Goal: Task Accomplishment & Management: Manage account settings

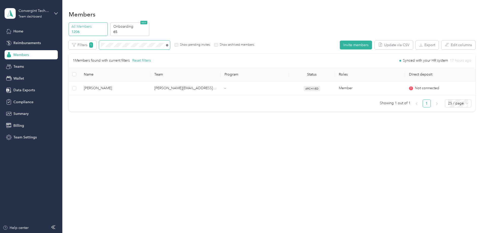
click at [168, 45] on icon at bounding box center [167, 45] width 2 height 2
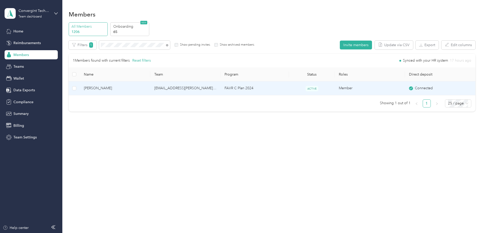
click at [209, 89] on td "[EMAIL_ADDRESS][PERSON_NAME][DOMAIN_NAME]" at bounding box center [185, 88] width 70 height 14
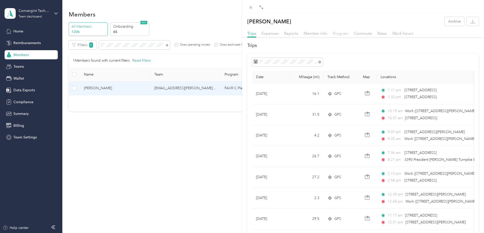
click at [340, 34] on span "Program" at bounding box center [340, 33] width 16 height 5
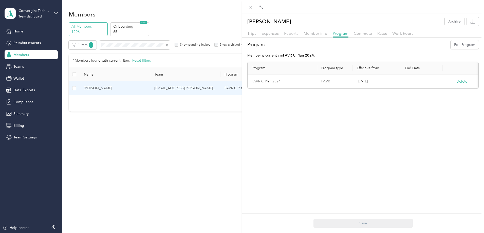
click at [293, 34] on span "Reports" at bounding box center [291, 33] width 14 height 5
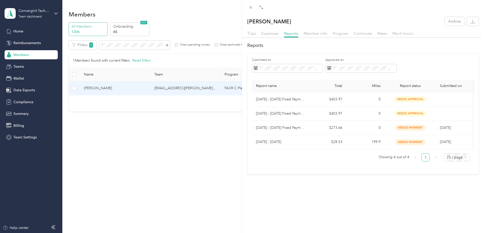
click at [306, 36] on div "Member info" at bounding box center [315, 33] width 24 height 6
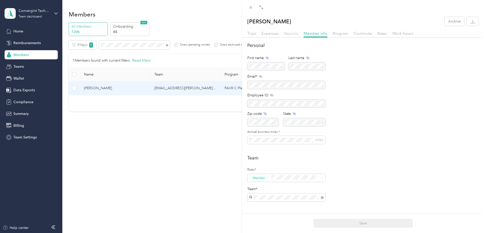
click at [288, 32] on span "Reports" at bounding box center [291, 33] width 14 height 5
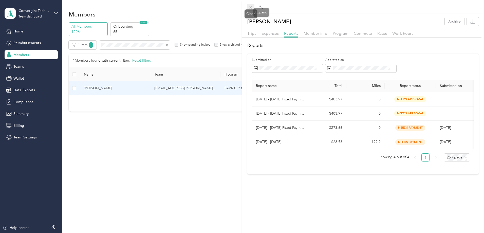
click at [252, 8] on icon at bounding box center [250, 7] width 4 height 4
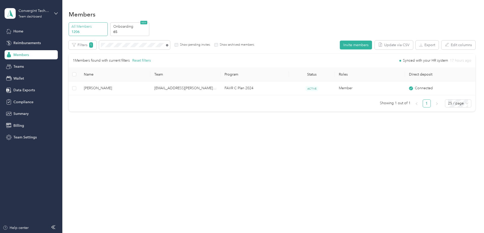
click at [168, 45] on icon at bounding box center [167, 45] width 2 height 2
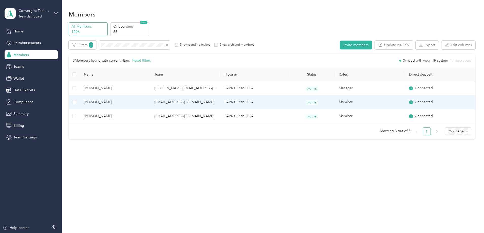
click at [231, 104] on td "FAVR C Plan 2024" at bounding box center [254, 102] width 68 height 14
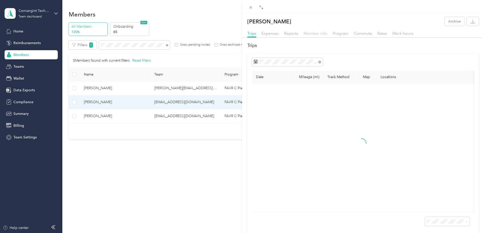
click at [311, 35] on span "Member info" at bounding box center [315, 33] width 24 height 5
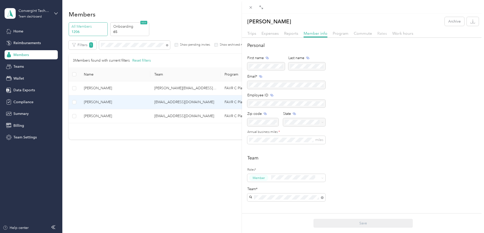
click at [384, 33] on span "Rates" at bounding box center [382, 33] width 10 height 5
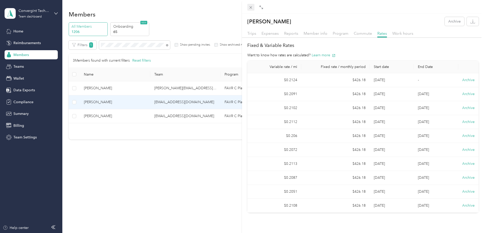
click at [251, 8] on icon at bounding box center [250, 7] width 4 height 4
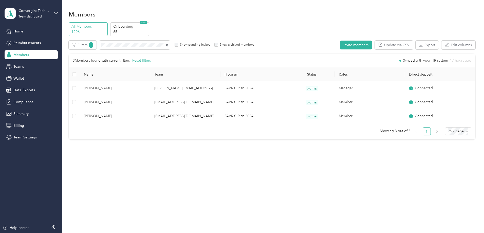
click at [168, 45] on icon at bounding box center [167, 45] width 2 height 2
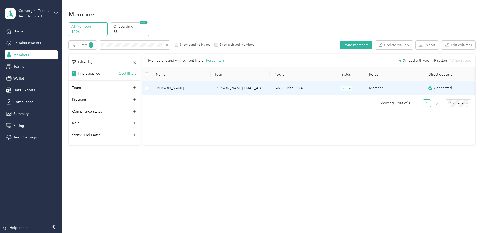
click at [327, 88] on td "FAVR C Plan 2024" at bounding box center [297, 88] width 57 height 14
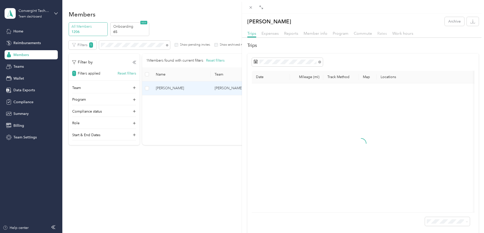
click at [382, 32] on span "Rates" at bounding box center [382, 33] width 10 height 5
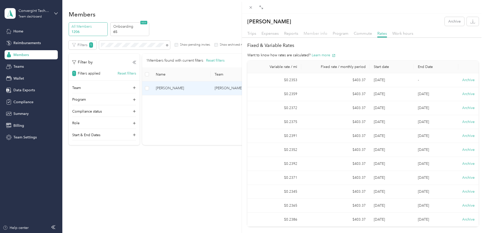
click at [306, 33] on span "Member info" at bounding box center [315, 33] width 24 height 5
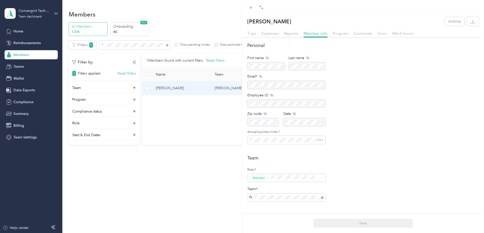
click at [379, 34] on span "Rates" at bounding box center [382, 33] width 10 height 5
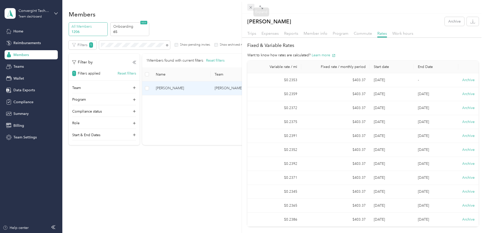
click at [252, 7] on icon at bounding box center [250, 7] width 4 height 4
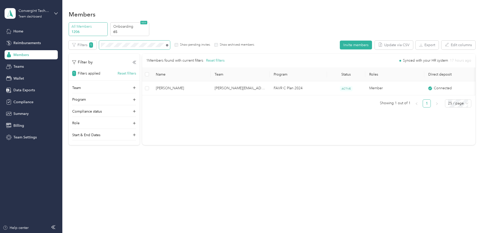
click at [168, 46] on icon at bounding box center [167, 45] width 2 height 2
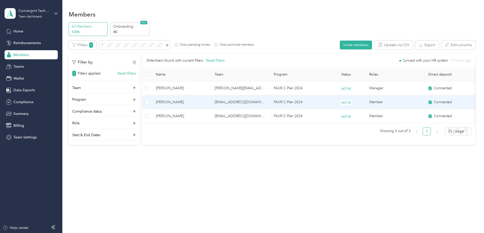
click at [210, 103] on td "[PERSON_NAME]" at bounding box center [181, 102] width 59 height 14
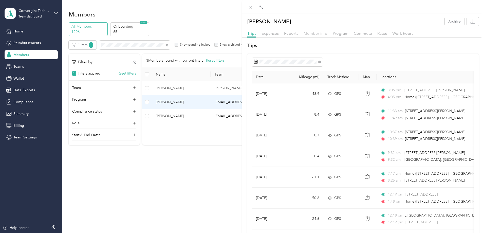
click at [307, 34] on span "Member info" at bounding box center [315, 33] width 24 height 5
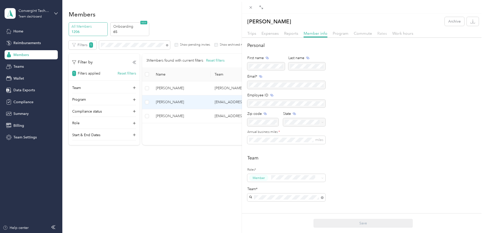
click at [378, 32] on span "Rates" at bounding box center [382, 33] width 10 height 5
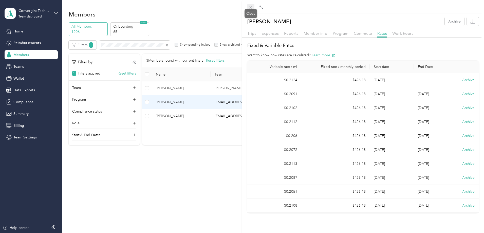
click at [250, 6] on icon at bounding box center [250, 7] width 3 height 3
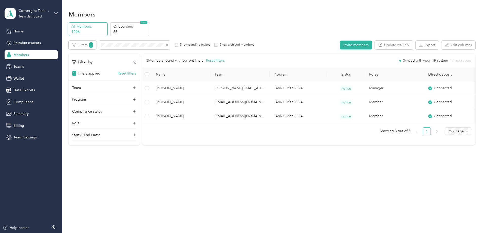
click at [191, 88] on span "[PERSON_NAME]" at bounding box center [181, 88] width 51 height 6
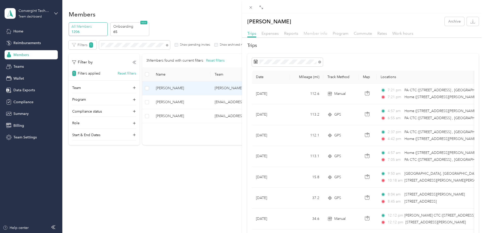
click at [318, 34] on span "Member info" at bounding box center [315, 33] width 24 height 5
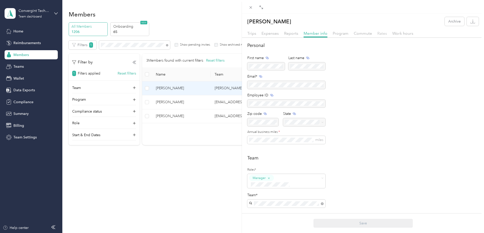
click at [380, 33] on span "Rates" at bounding box center [382, 33] width 10 height 5
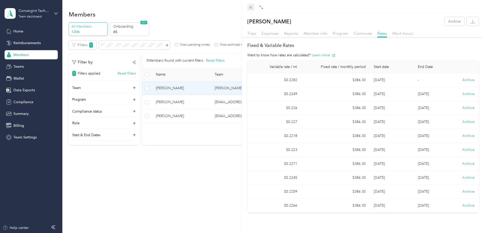
click at [250, 10] on span at bounding box center [250, 7] width 7 height 7
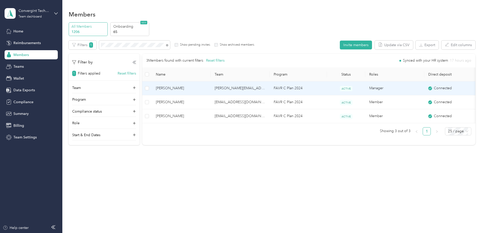
click at [327, 92] on td "FAVR C Plan 2024" at bounding box center [297, 88] width 57 height 14
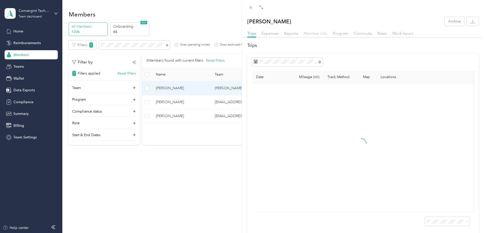
click at [319, 34] on span "Member info" at bounding box center [315, 33] width 24 height 5
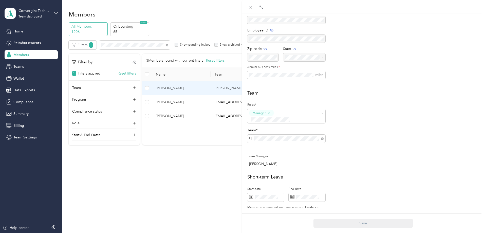
scroll to position [26, 0]
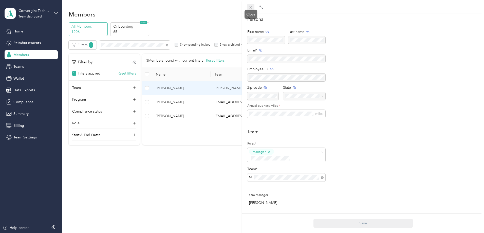
click at [250, 7] on icon at bounding box center [250, 7] width 4 height 4
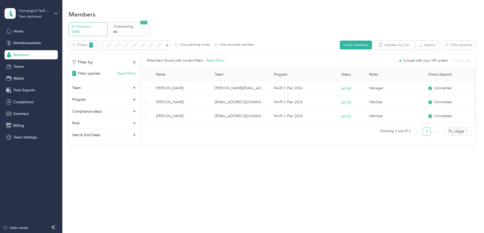
click at [206, 100] on span "[PERSON_NAME]" at bounding box center [181, 102] width 51 height 6
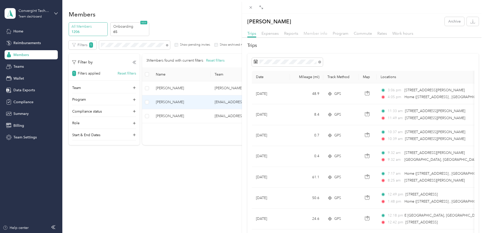
click at [313, 34] on span "Member info" at bounding box center [315, 33] width 24 height 5
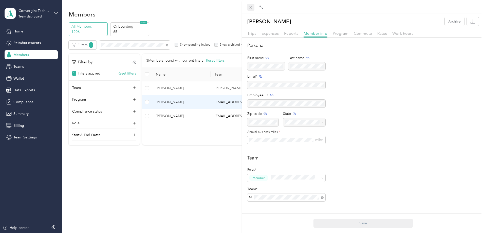
click at [251, 6] on icon at bounding box center [250, 7] width 4 height 4
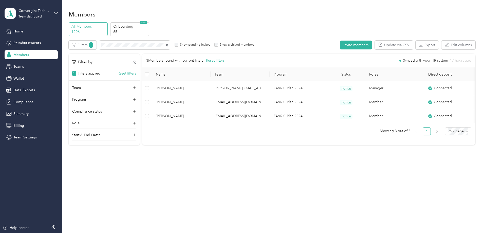
click at [168, 45] on icon at bounding box center [167, 45] width 2 height 2
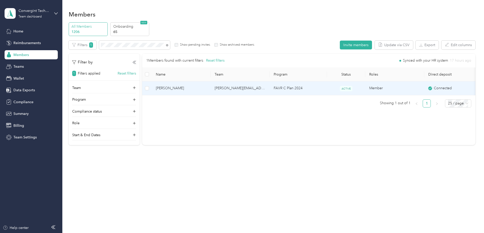
click at [269, 90] on td "[PERSON_NAME][EMAIL_ADDRESS][DOMAIN_NAME]" at bounding box center [239, 88] width 59 height 14
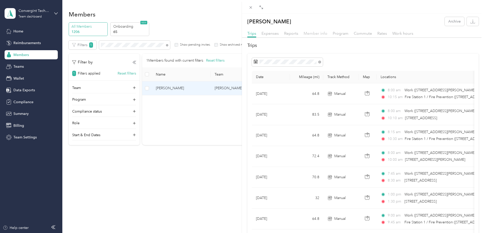
click at [307, 33] on span "Member info" at bounding box center [315, 33] width 24 height 5
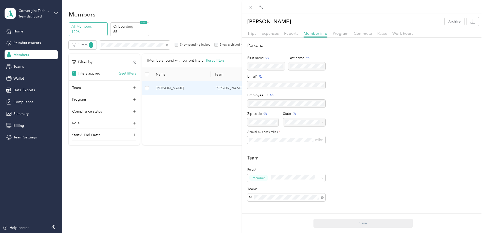
click at [385, 33] on span "Rates" at bounding box center [382, 33] width 10 height 5
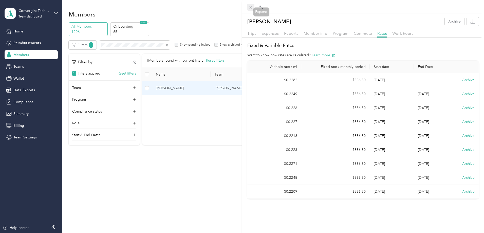
click at [251, 7] on icon at bounding box center [250, 7] width 4 height 4
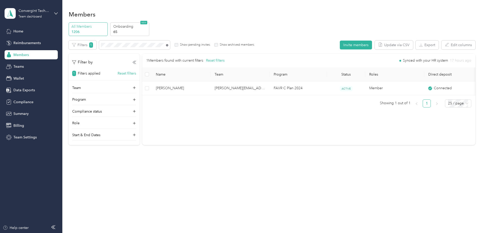
click at [168, 45] on icon at bounding box center [167, 45] width 2 height 2
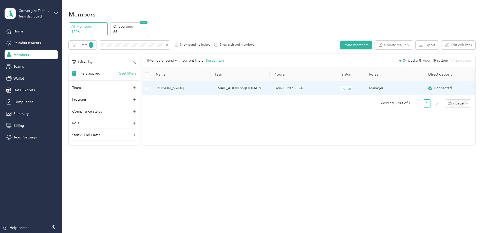
click at [210, 89] on td "[PERSON_NAME]" at bounding box center [181, 88] width 59 height 14
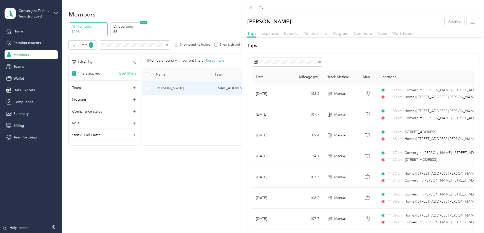
click at [320, 35] on span "Member info" at bounding box center [315, 33] width 24 height 5
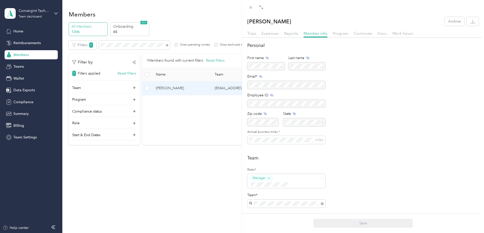
click at [382, 32] on span "Rates" at bounding box center [382, 33] width 10 height 5
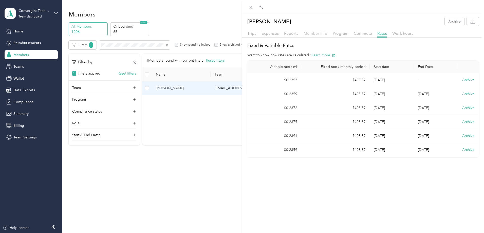
click at [318, 32] on span "Member info" at bounding box center [315, 33] width 24 height 5
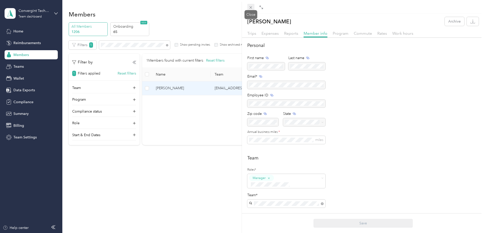
click at [251, 7] on icon at bounding box center [250, 7] width 3 height 3
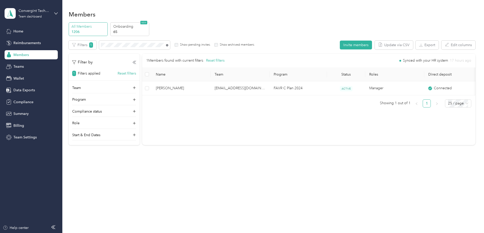
click at [168, 45] on icon at bounding box center [167, 45] width 2 height 2
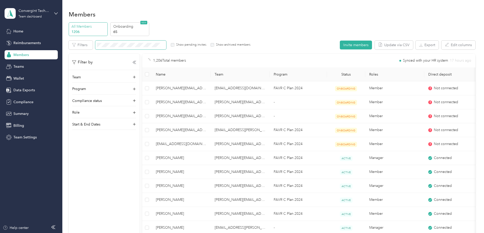
click at [166, 41] on span at bounding box center [130, 45] width 71 height 9
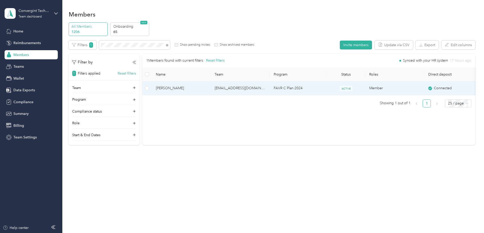
click at [267, 92] on td "[EMAIL_ADDRESS][DOMAIN_NAME]" at bounding box center [239, 88] width 59 height 14
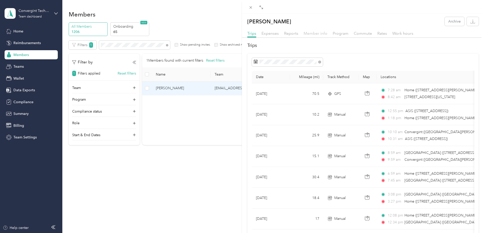
click at [312, 33] on span "Member info" at bounding box center [315, 33] width 24 height 5
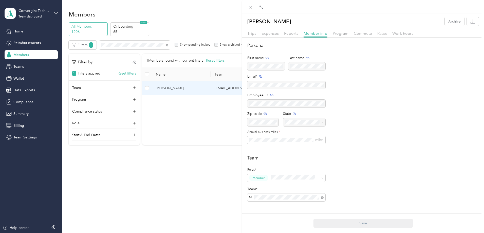
click at [378, 33] on span "Rates" at bounding box center [382, 33] width 10 height 5
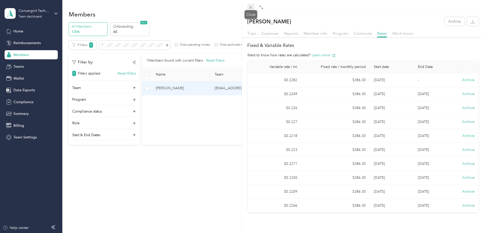
click at [250, 6] on icon at bounding box center [250, 7] width 4 height 4
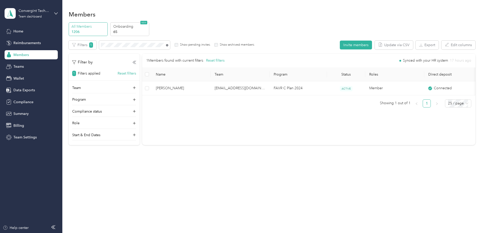
click at [168, 44] on icon at bounding box center [167, 45] width 2 height 2
click at [136, 63] on icon at bounding box center [134, 63] width 4 height 4
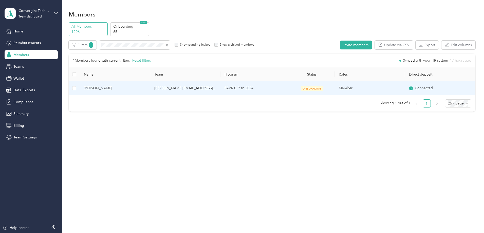
click at [130, 85] on span "[PERSON_NAME]" at bounding box center [115, 88] width 62 height 6
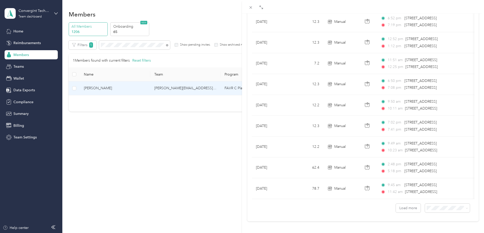
scroll to position [414, 0]
click at [400, 202] on button "Load more" at bounding box center [407, 206] width 25 height 9
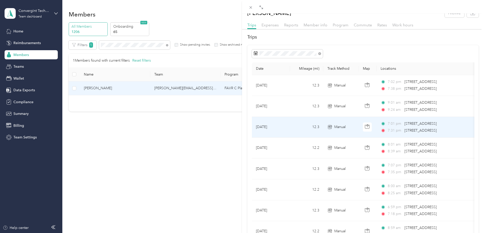
scroll to position [0, 0]
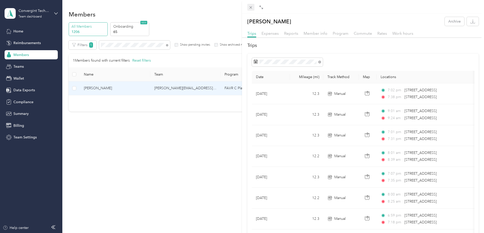
click at [250, 9] on icon at bounding box center [250, 7] width 4 height 4
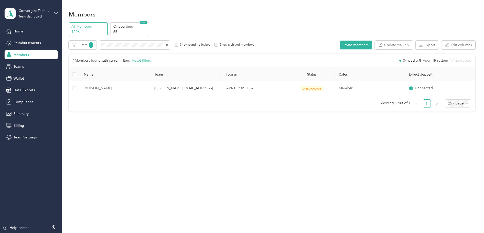
click at [168, 45] on icon at bounding box center [167, 45] width 2 height 2
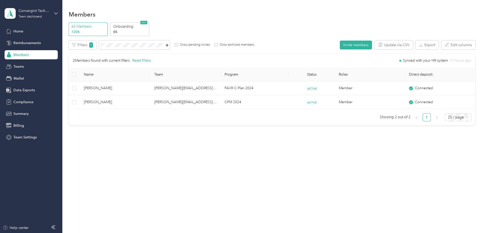
click at [168, 45] on icon at bounding box center [167, 45] width 2 height 2
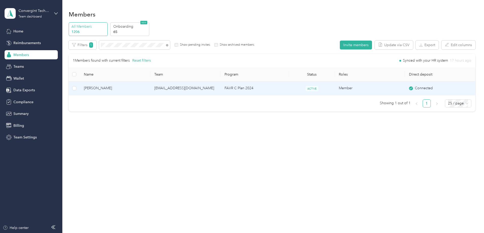
click at [232, 86] on td "FAVR C Plan 2024" at bounding box center [254, 88] width 68 height 14
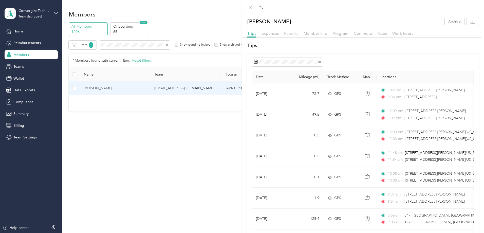
click at [292, 35] on span "Reports" at bounding box center [291, 33] width 14 height 5
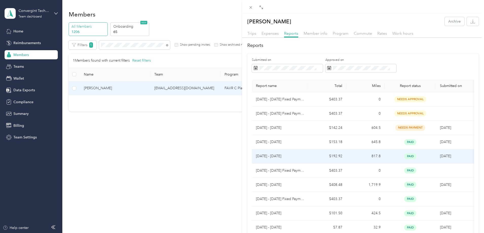
scroll to position [105, 0]
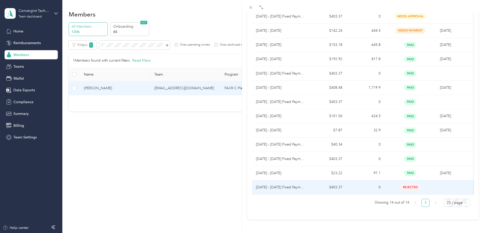
click at [315, 180] on td "$403.37" at bounding box center [327, 187] width 38 height 14
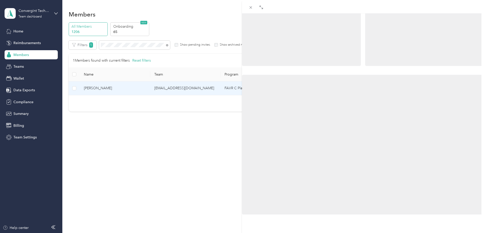
scroll to position [16, 0]
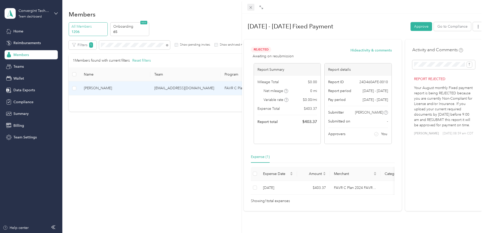
click at [252, 7] on icon at bounding box center [250, 7] width 4 height 4
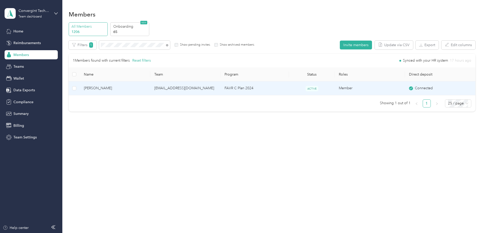
click at [246, 90] on td "FAVR C Plan 2024" at bounding box center [254, 88] width 68 height 14
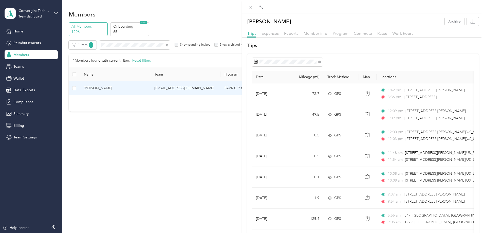
click at [342, 34] on span "Program" at bounding box center [340, 33] width 16 height 5
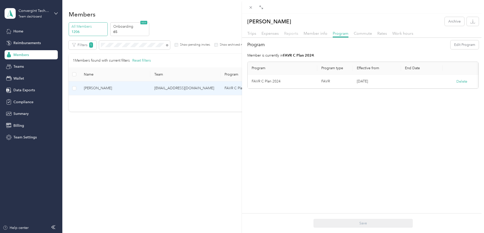
click at [295, 35] on span "Reports" at bounding box center [291, 33] width 14 height 5
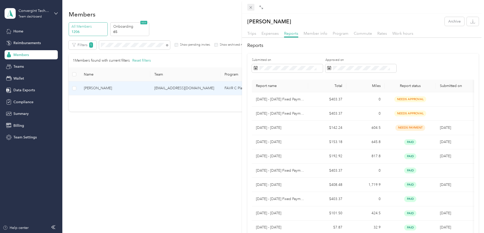
click at [251, 7] on icon at bounding box center [250, 7] width 4 height 4
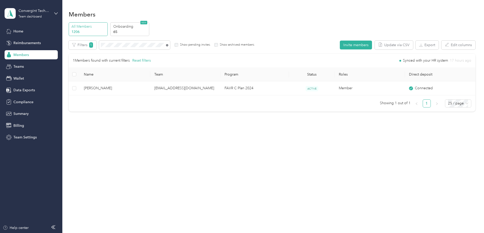
click at [168, 45] on icon at bounding box center [167, 45] width 2 height 2
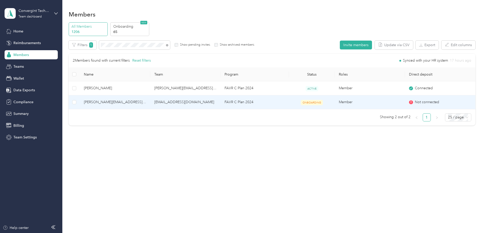
click at [206, 102] on td "[EMAIL_ADDRESS][DOMAIN_NAME]" at bounding box center [185, 102] width 70 height 14
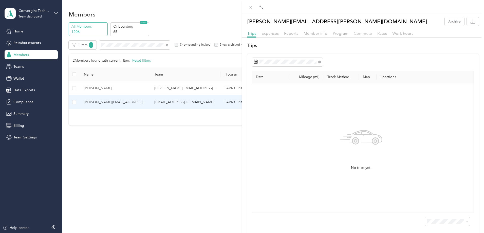
click at [359, 35] on span "Commute" at bounding box center [362, 33] width 18 height 5
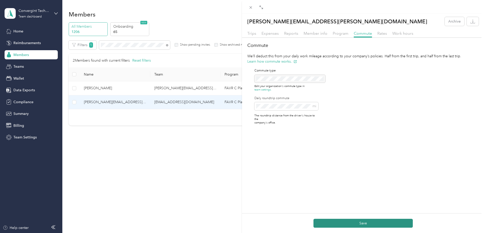
click at [331, 222] on button "Save" at bounding box center [362, 222] width 99 height 9
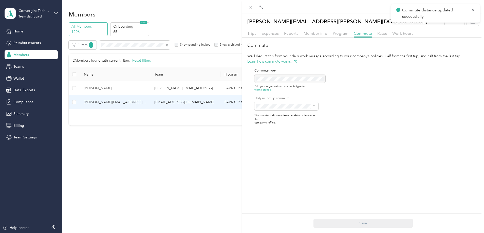
drag, startPoint x: 471, startPoint y: 9, endPoint x: 458, endPoint y: 8, distance: 12.9
click at [471, 8] on icon at bounding box center [472, 10] width 4 height 5
click at [249, 6] on icon at bounding box center [250, 7] width 4 height 4
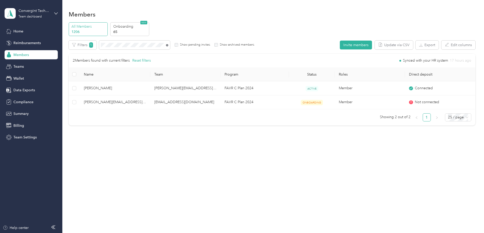
click at [168, 46] on icon at bounding box center [167, 45] width 2 height 2
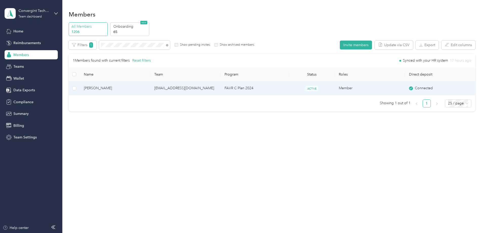
click at [241, 86] on td "FAVR C Plan 2024" at bounding box center [254, 88] width 68 height 14
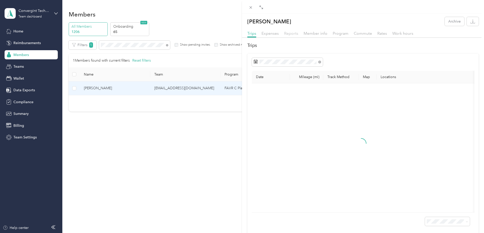
click at [291, 34] on span "Reports" at bounding box center [291, 33] width 14 height 5
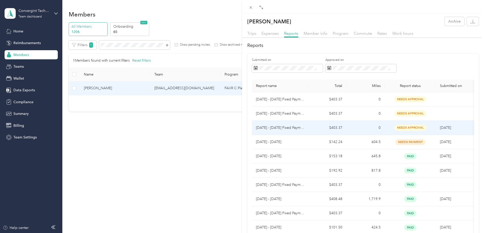
click at [357, 128] on td "0" at bounding box center [365, 127] width 38 height 14
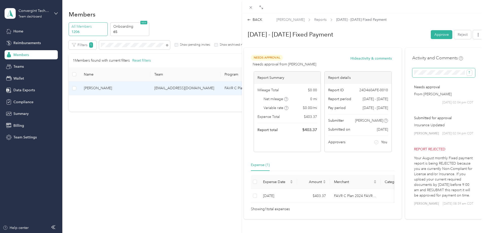
scroll to position [0, 17]
click at [468, 71] on button "submit" at bounding box center [468, 73] width 5 height 6
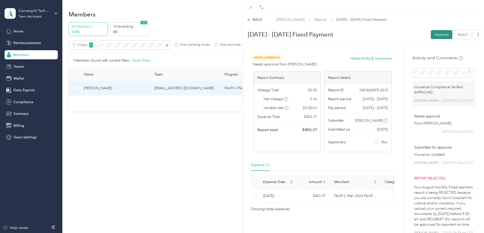
click at [438, 32] on button "Approve" at bounding box center [441, 34] width 22 height 9
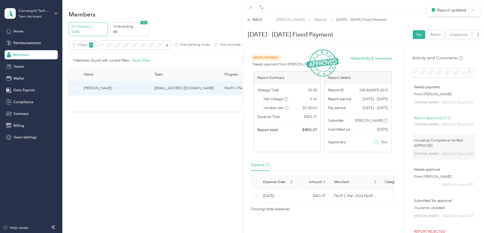
click at [473, 10] on g at bounding box center [472, 10] width 2 height 2
click at [255, 21] on div "BACK" at bounding box center [254, 19] width 15 height 5
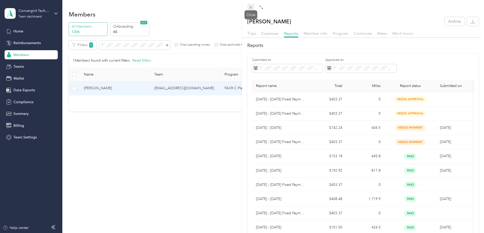
click at [250, 5] on span at bounding box center [250, 7] width 7 height 7
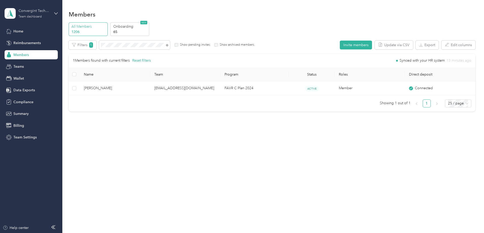
click at [37, 10] on div "Convergint Technologies" at bounding box center [34, 10] width 32 height 5
click at [31, 64] on div "Log out" at bounding box center [86, 64] width 157 height 9
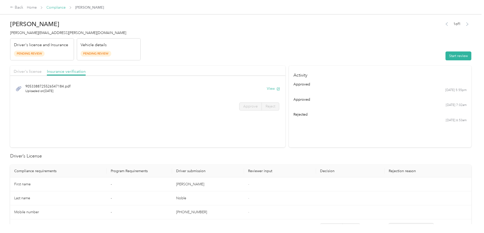
click at [66, 8] on link "Compliance" at bounding box center [55, 7] width 19 height 4
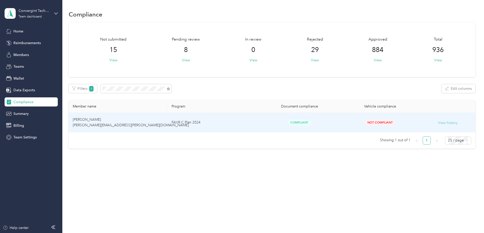
click at [437, 123] on button "View history" at bounding box center [447, 123] width 20 height 6
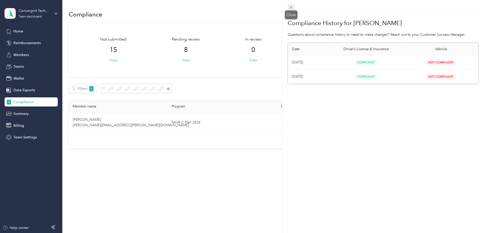
click at [292, 7] on icon at bounding box center [291, 7] width 3 height 3
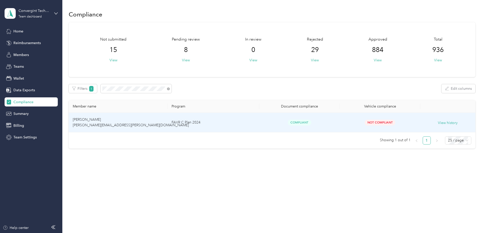
click at [209, 123] on td "FAVR C Plan 2024" at bounding box center [212, 122] width 91 height 19
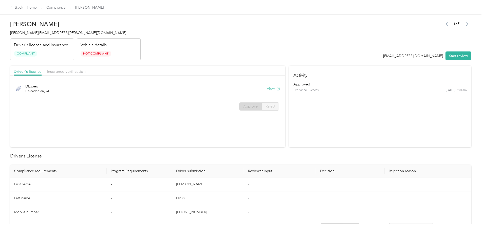
click at [267, 89] on button "View" at bounding box center [273, 88] width 13 height 5
click at [86, 71] on span "Insurance verification" at bounding box center [66, 71] width 39 height 5
click at [267, 88] on button "View" at bounding box center [273, 88] width 13 height 5
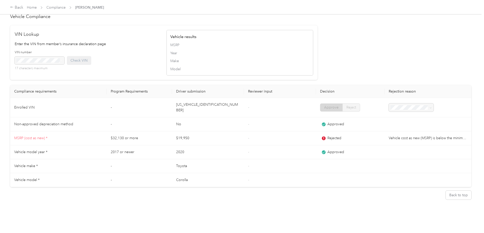
scroll to position [413, 0]
click at [37, 8] on link "Home" at bounding box center [32, 7] width 10 height 4
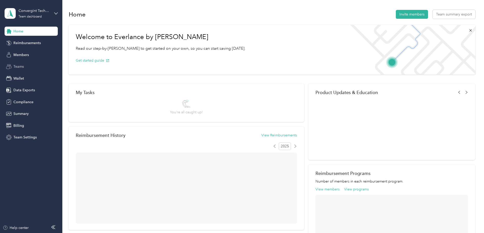
click at [16, 68] on span "Teams" at bounding box center [18, 66] width 10 height 5
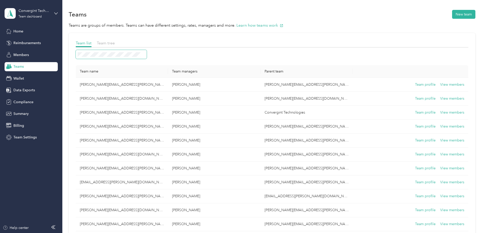
click at [142, 57] on span at bounding box center [111, 54] width 71 height 9
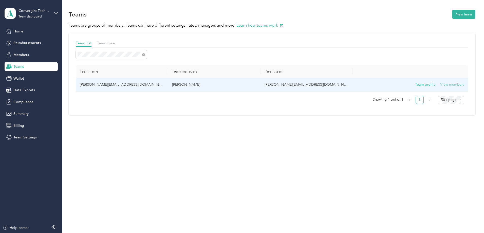
click at [440, 85] on button "View members" at bounding box center [452, 85] width 24 height 6
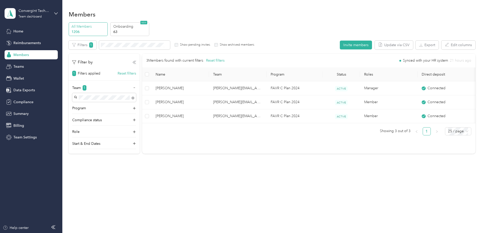
click at [134, 63] on icon at bounding box center [134, 62] width 2 height 3
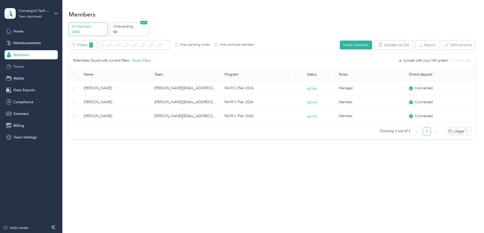
click at [24, 68] on span "Teams" at bounding box center [18, 66] width 10 height 5
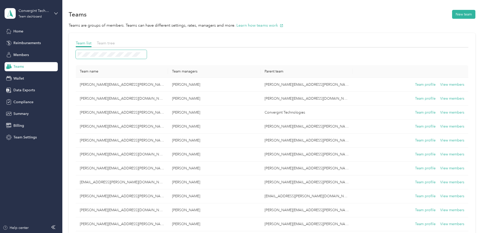
click at [138, 57] on span at bounding box center [111, 54] width 71 height 9
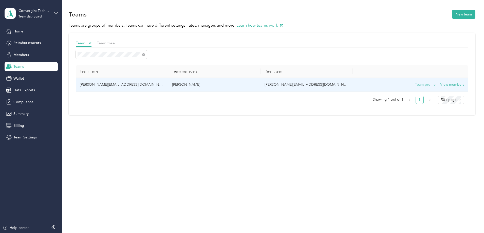
click at [415, 84] on button "Team profile" at bounding box center [425, 85] width 21 height 6
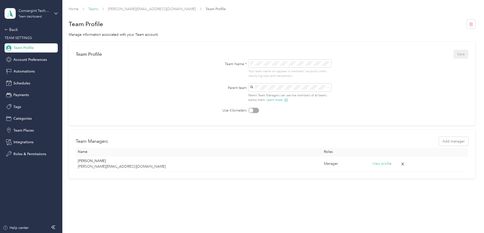
click at [98, 9] on link "Teams" at bounding box center [93, 9] width 10 height 4
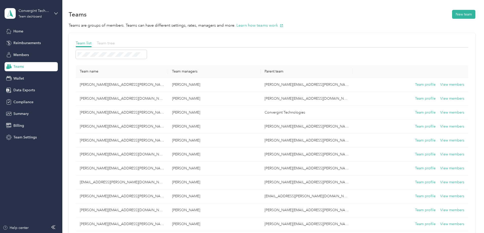
click at [115, 43] on span "Team tree" at bounding box center [106, 43] width 18 height 5
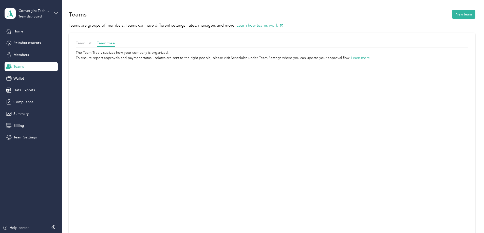
click at [23, 67] on span "Teams" at bounding box center [18, 66] width 10 height 5
click at [19, 32] on span "Home" at bounding box center [18, 31] width 10 height 5
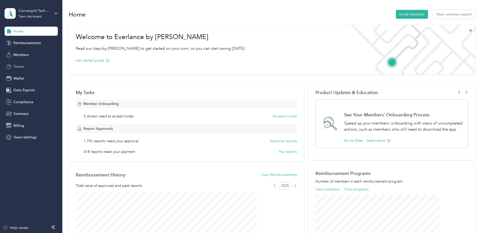
click at [22, 65] on span "Teams" at bounding box center [18, 66] width 10 height 5
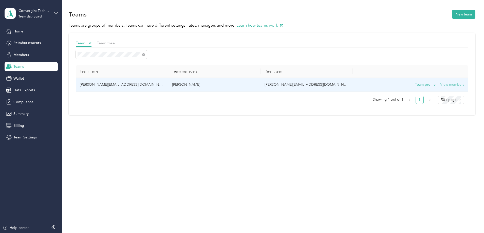
click at [440, 85] on button "View members" at bounding box center [452, 85] width 24 height 6
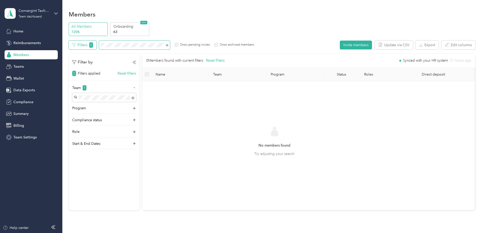
click at [126, 48] on div "Filters 2 Show pending invites Show archived members" at bounding box center [162, 45] width 186 height 9
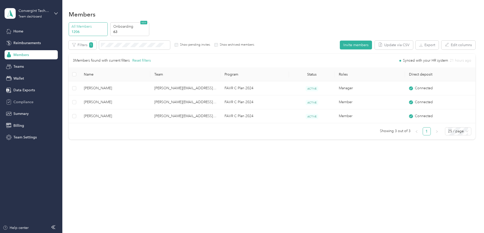
click at [17, 100] on span "Compliance" at bounding box center [23, 101] width 20 height 5
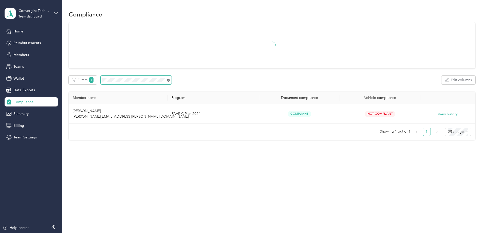
click at [170, 81] on icon at bounding box center [168, 80] width 3 height 3
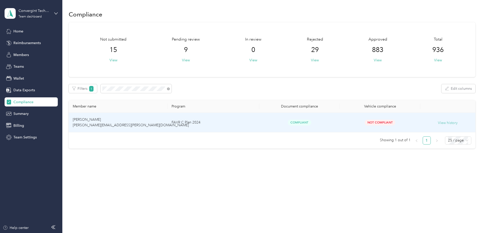
click at [437, 123] on button "View history" at bounding box center [447, 123] width 20 height 6
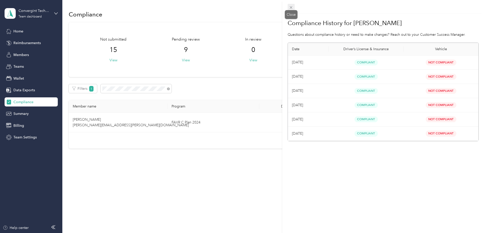
click at [292, 6] on icon at bounding box center [291, 7] width 4 height 4
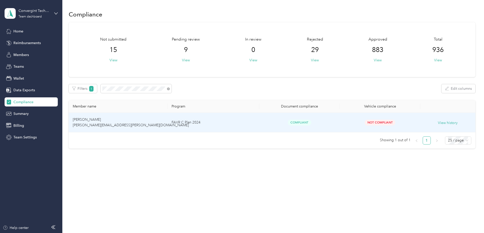
click at [205, 125] on td "FAVR C Plan 2024" at bounding box center [212, 122] width 91 height 19
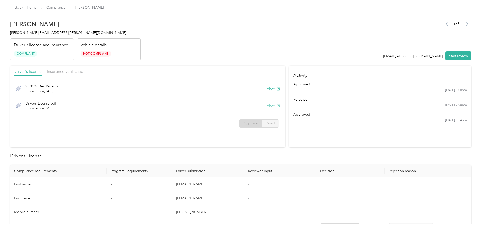
click at [267, 104] on button "View" at bounding box center [273, 105] width 13 height 5
click at [267, 89] on button "View" at bounding box center [273, 88] width 13 height 5
click at [86, 72] on span "Insurance verification" at bounding box center [66, 71] width 39 height 5
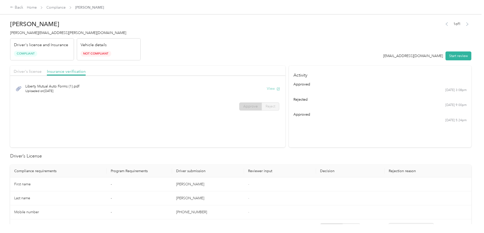
click at [267, 90] on button "View" at bounding box center [273, 88] width 13 height 5
click at [42, 72] on span "Driver's license" at bounding box center [28, 71] width 28 height 5
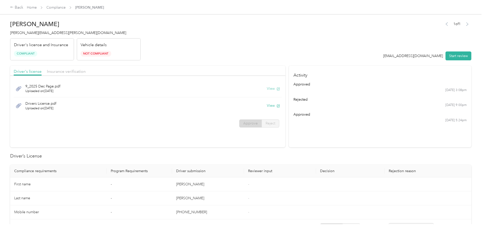
click at [267, 88] on button "View" at bounding box center [273, 88] width 13 height 5
click at [86, 72] on span "Insurance verification" at bounding box center [66, 71] width 39 height 5
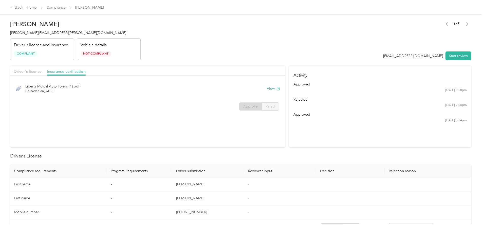
drag, startPoint x: 72, startPoint y: 70, endPoint x: 73, endPoint y: 74, distance: 4.1
click at [42, 70] on span "Driver's license" at bounding box center [28, 71] width 28 height 5
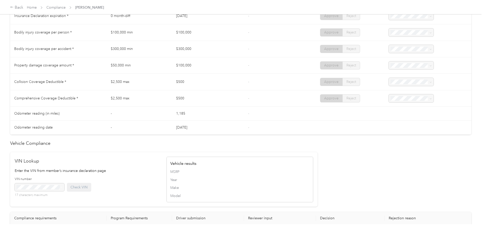
scroll to position [261, 0]
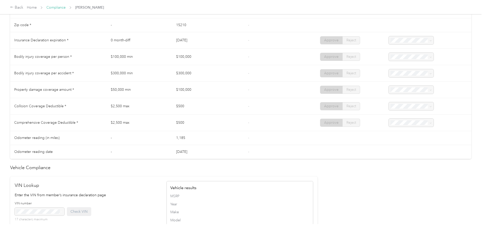
click at [66, 8] on link "Compliance" at bounding box center [55, 7] width 19 height 4
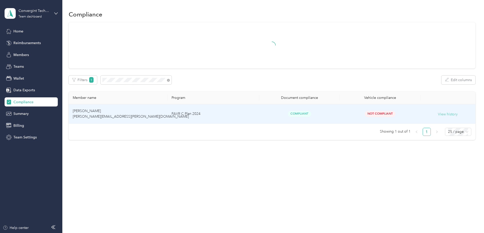
click at [437, 114] on button "View history" at bounding box center [447, 114] width 20 height 6
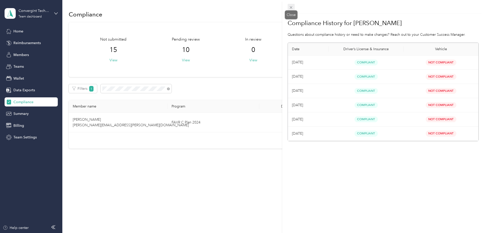
click at [290, 8] on icon at bounding box center [291, 7] width 4 height 4
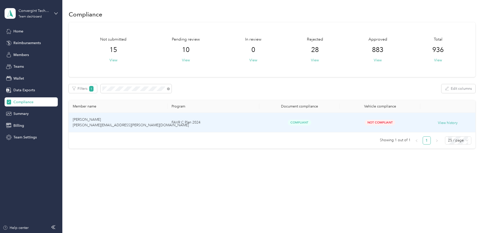
click at [204, 127] on td "FAVR C Plan 2024" at bounding box center [212, 122] width 91 height 19
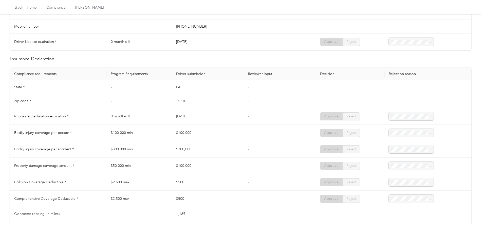
scroll to position [312, 0]
